Goal: Communication & Community: Answer question/provide support

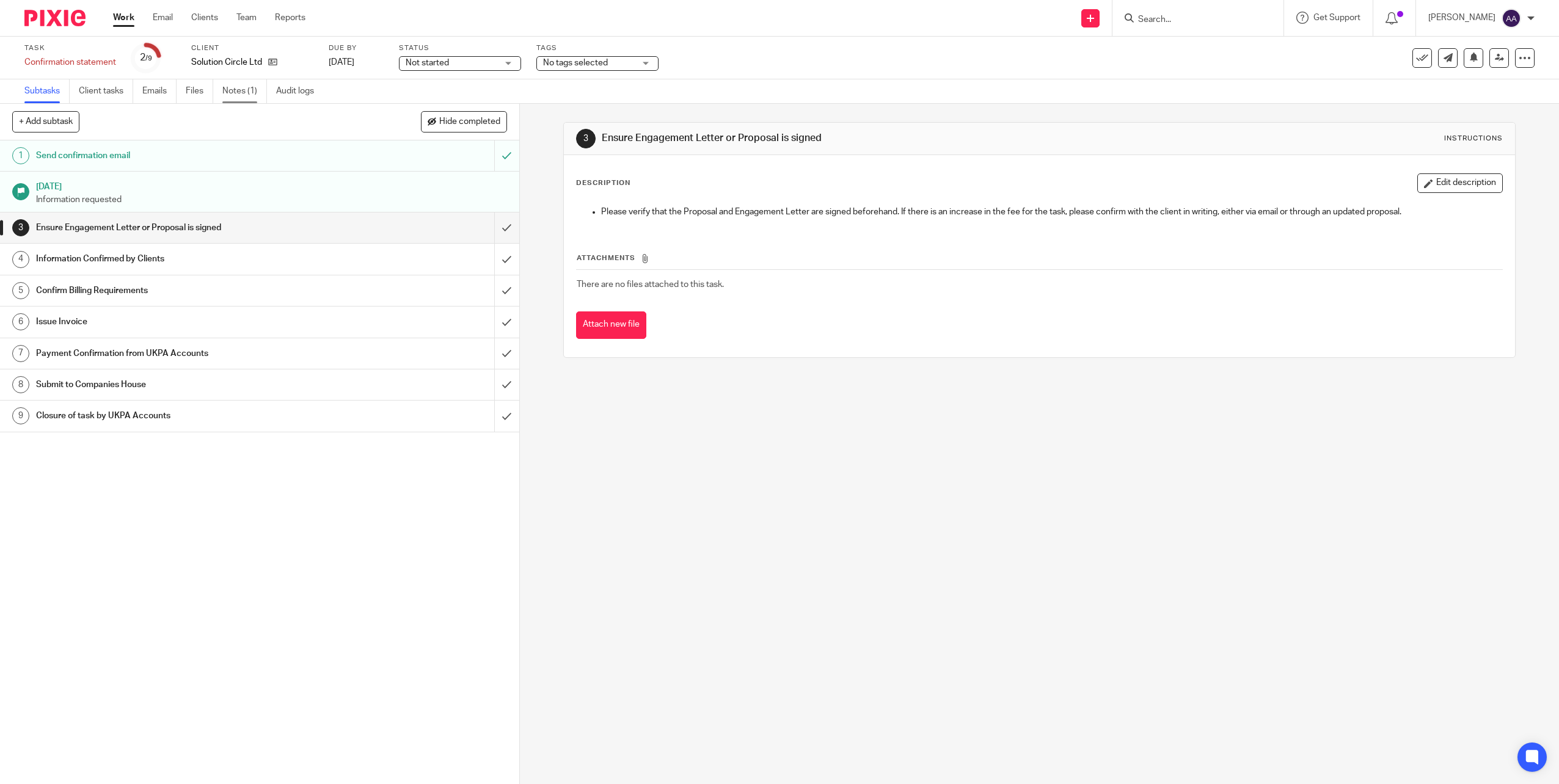
drag, startPoint x: 0, startPoint y: 0, endPoint x: 264, endPoint y: 95, distance: 280.6
click at [264, 95] on link "Notes (1)" at bounding box center [244, 91] width 45 height 24
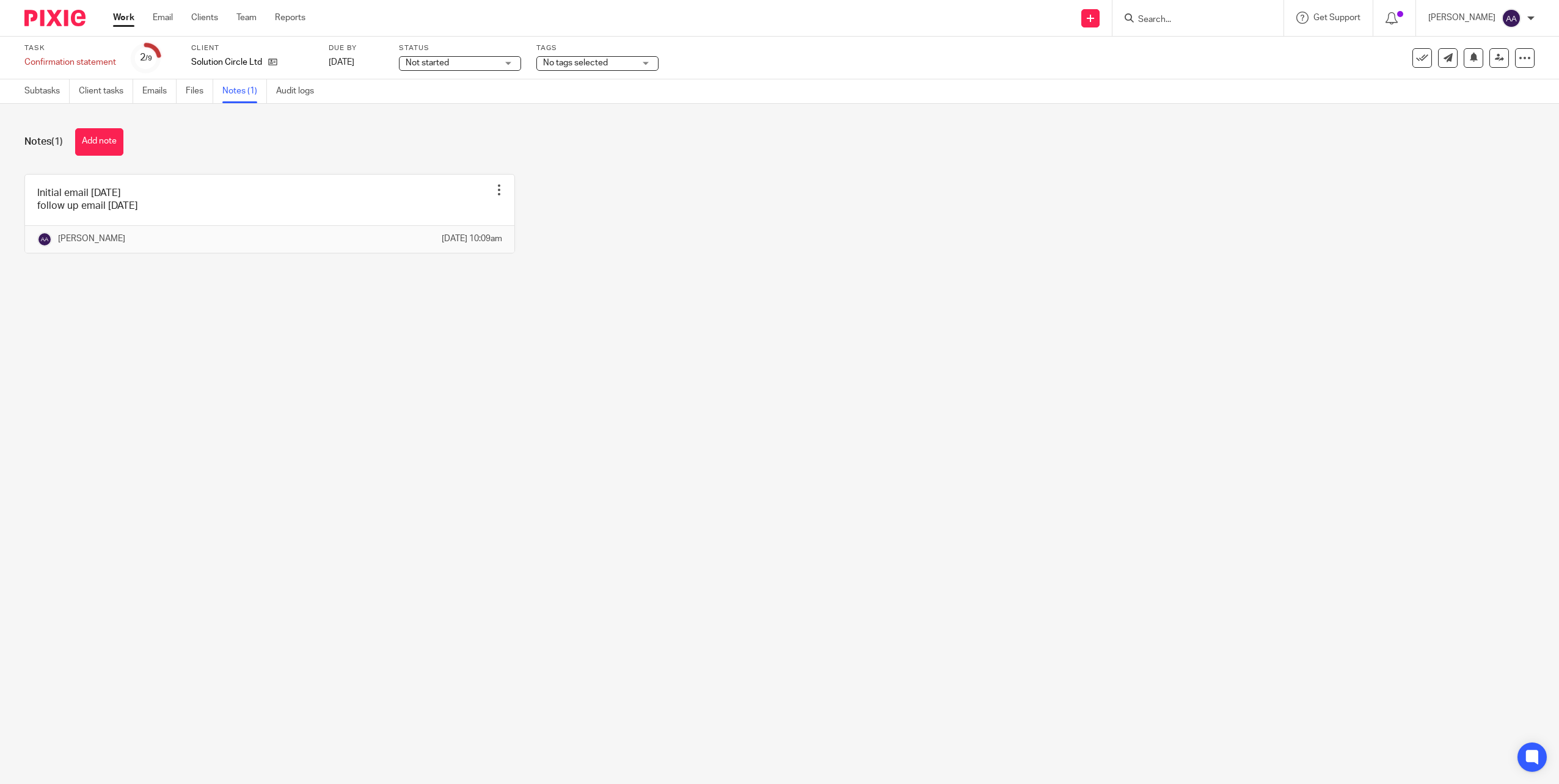
click at [103, 144] on button "Add note" at bounding box center [99, 141] width 48 height 27
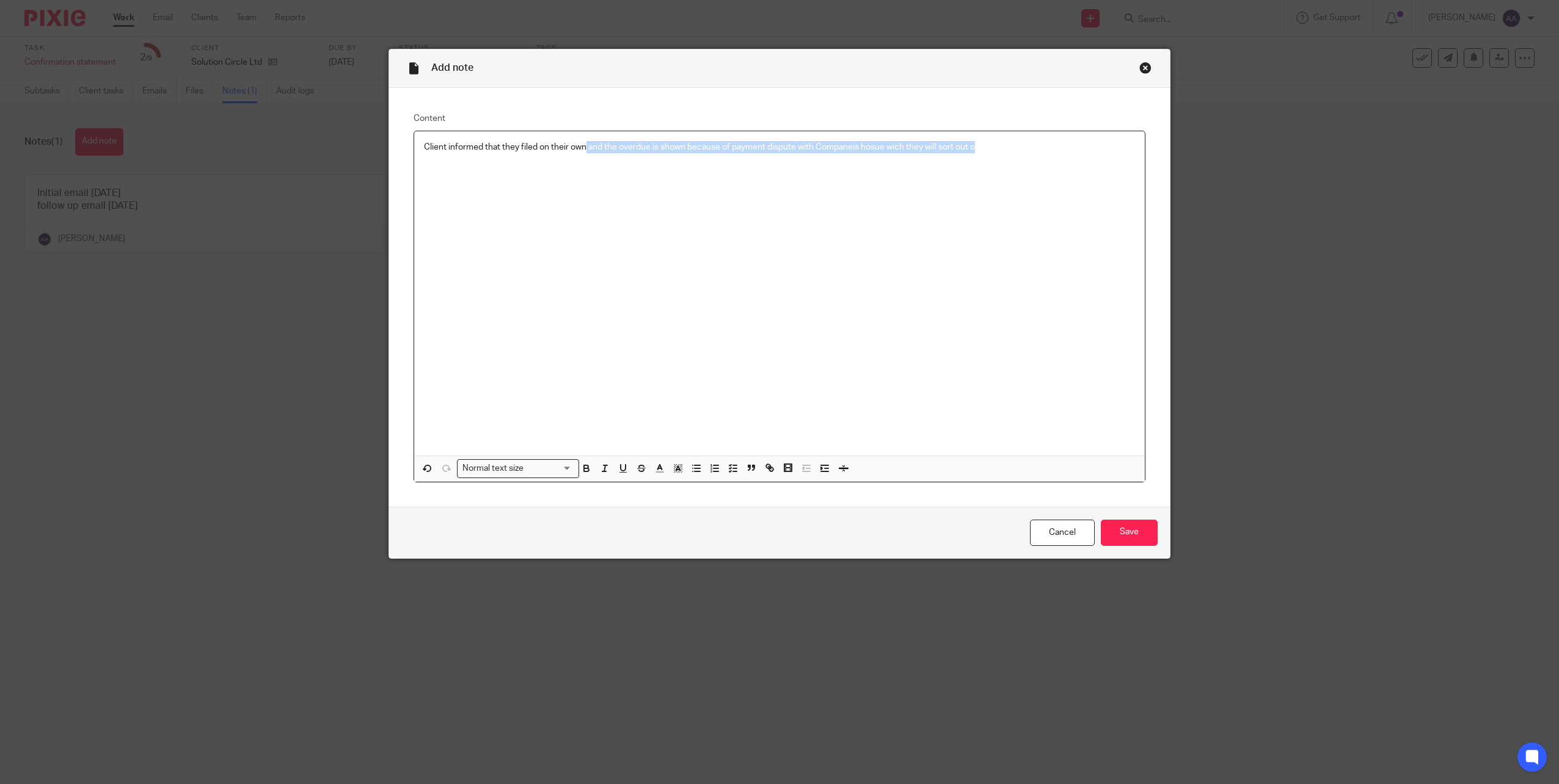
drag, startPoint x: 997, startPoint y: 150, endPoint x: 583, endPoint y: 142, distance: 414.1
click at [583, 142] on p "Client informed that they filed on their own and the overdue is shown because o…" at bounding box center [780, 148] width 711 height 13
click at [680, 166] on div "Client informed that they filed on their own on 15/9/2025" at bounding box center [780, 293] width 731 height 324
click at [1132, 533] on input "Save" at bounding box center [1130, 532] width 57 height 26
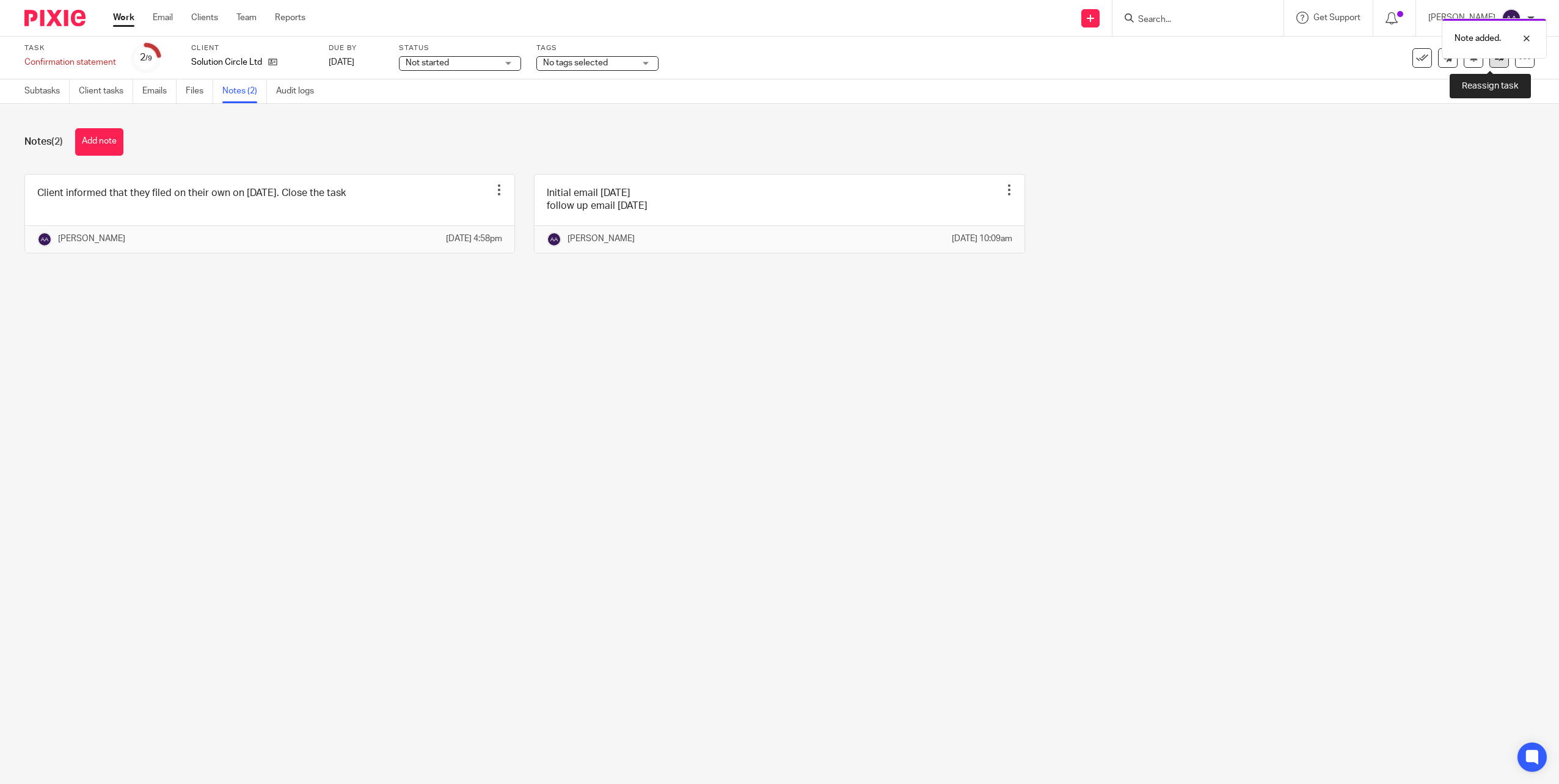
click at [1495, 62] on link at bounding box center [1499, 57] width 20 height 20
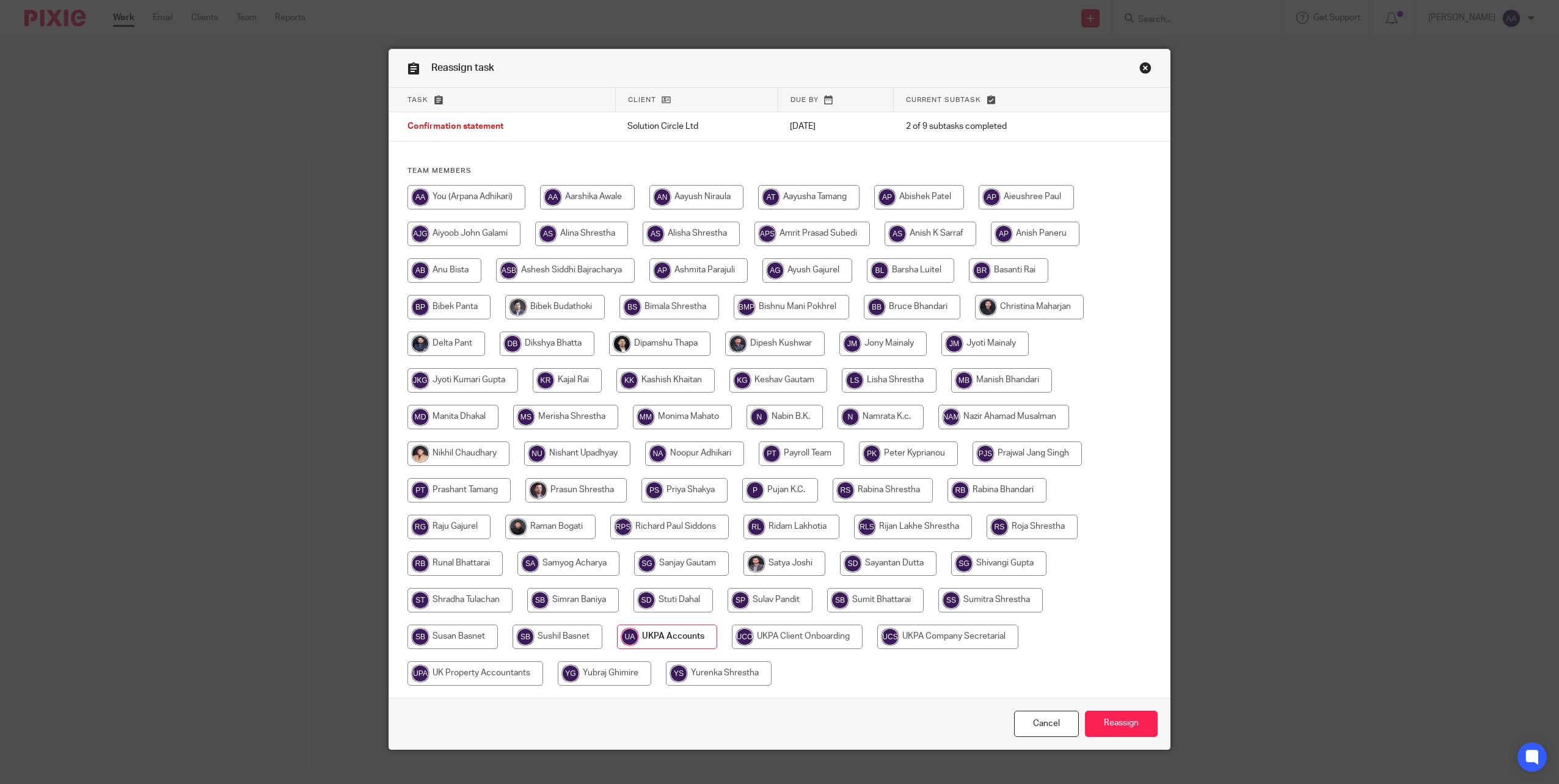
scroll to position [15, 0]
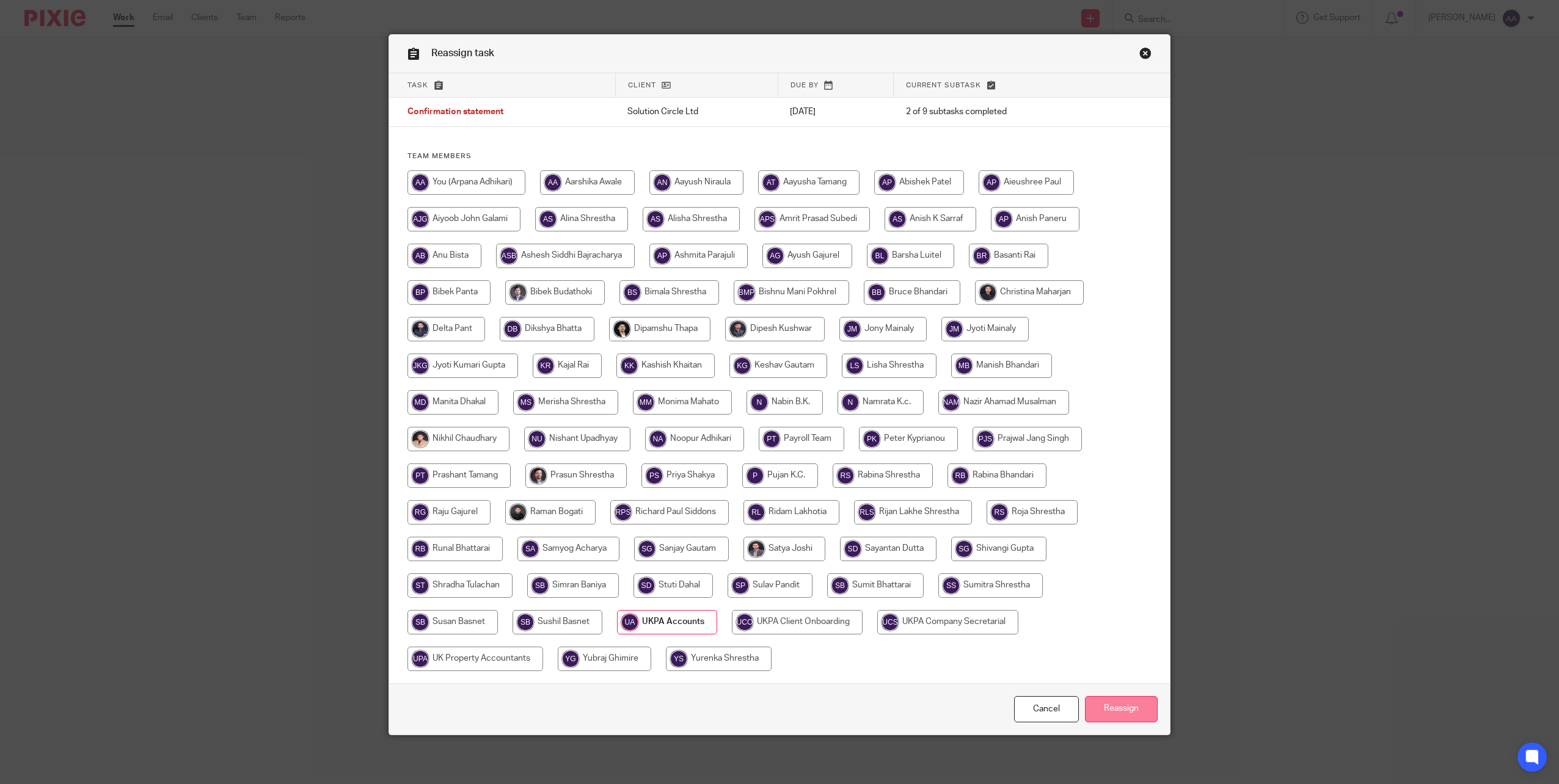
click at [1124, 712] on input "Reassign" at bounding box center [1121, 709] width 73 height 26
